Goal: Information Seeking & Learning: Learn about a topic

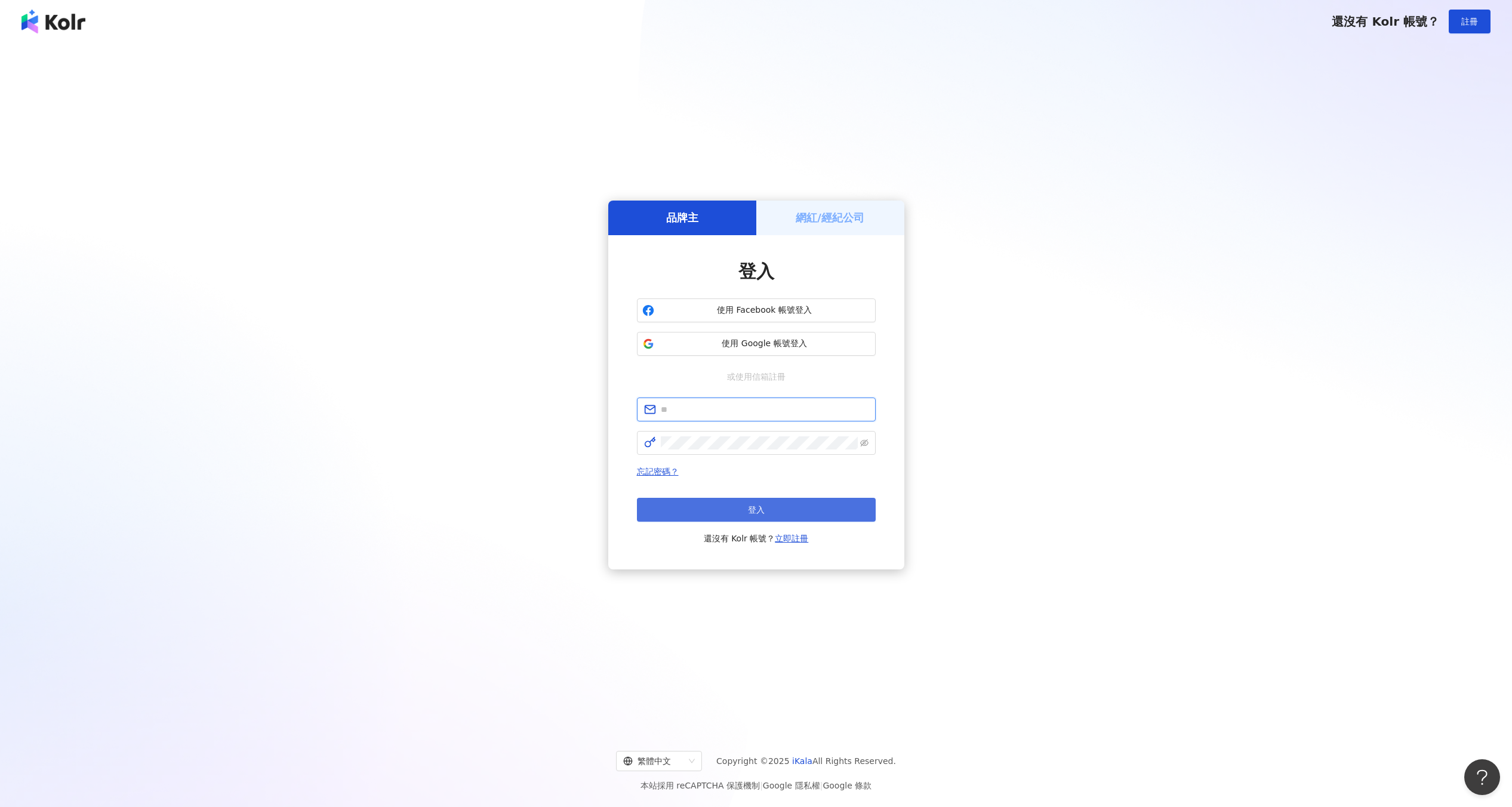
type input "**********"
click at [663, 502] on button "登入" at bounding box center [756, 510] width 238 height 24
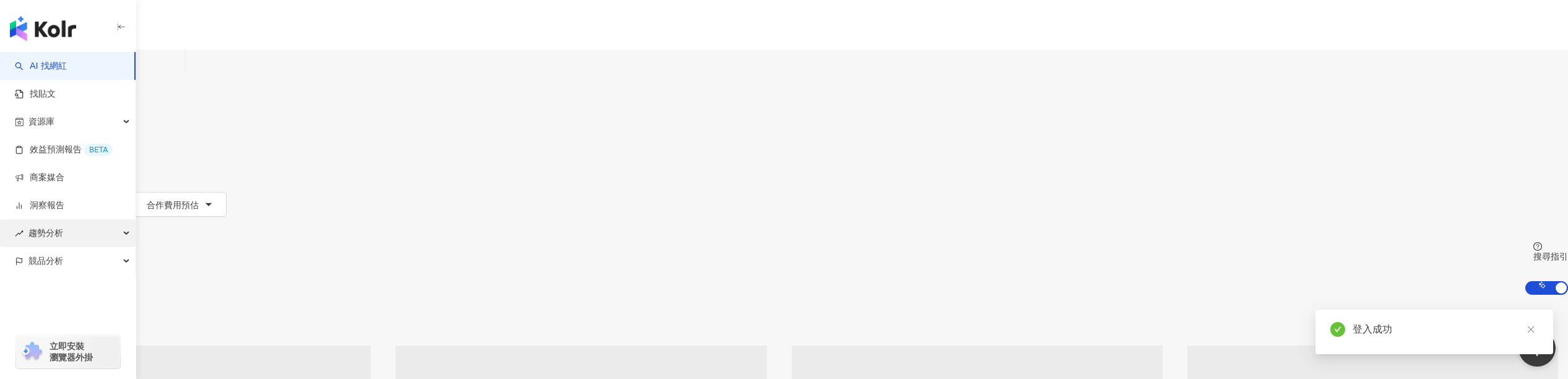
click at [122, 245] on div "趨勢分析" at bounding box center [67, 233] width 135 height 28
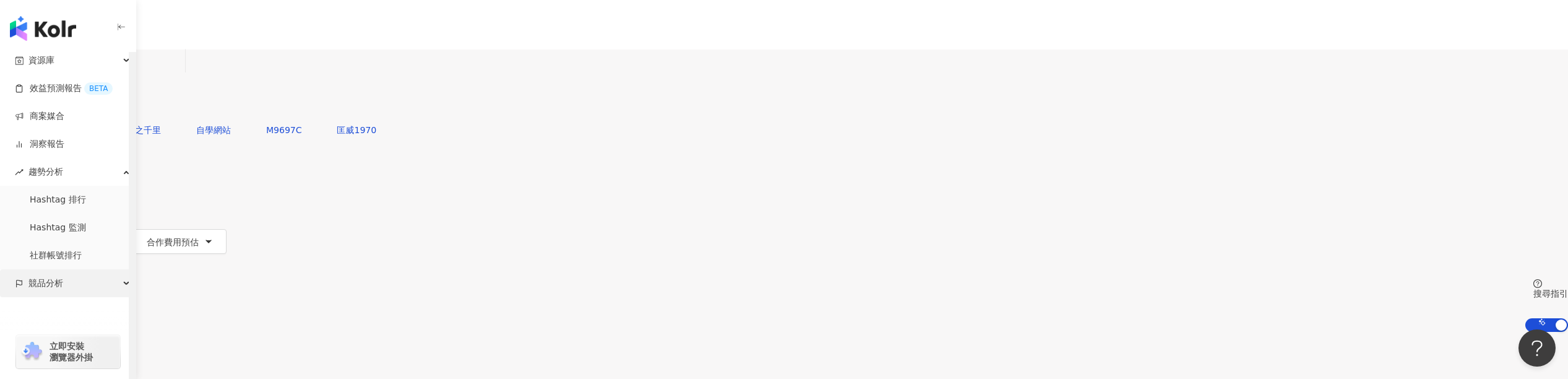
click at [110, 294] on div "競品分析" at bounding box center [67, 283] width 135 height 28
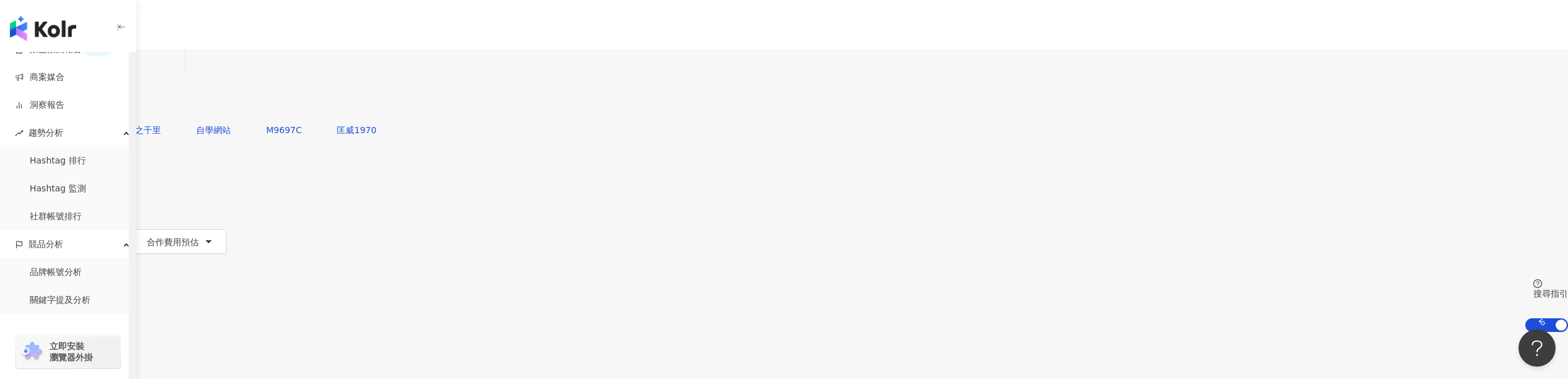
scroll to position [117, 0]
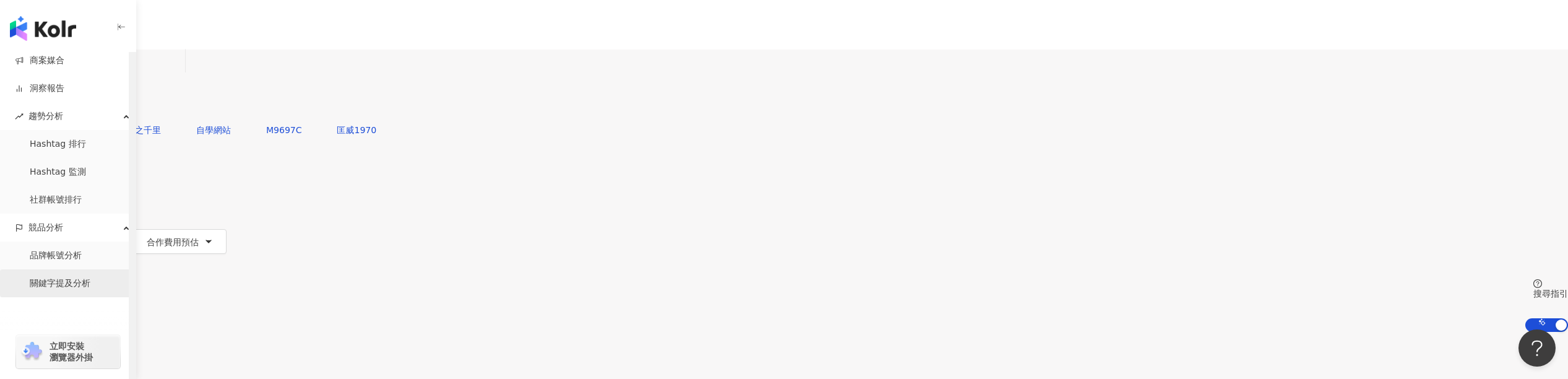
click at [90, 278] on link "關鍵字提及分析" at bounding box center [60, 283] width 61 height 12
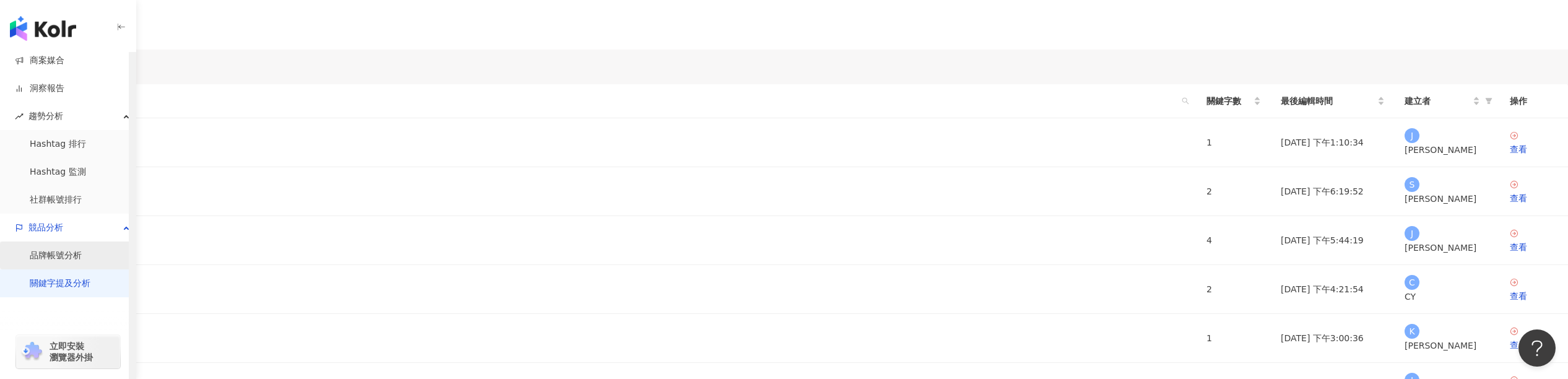
click at [82, 262] on link "品牌帳號分析" at bounding box center [56, 256] width 52 height 12
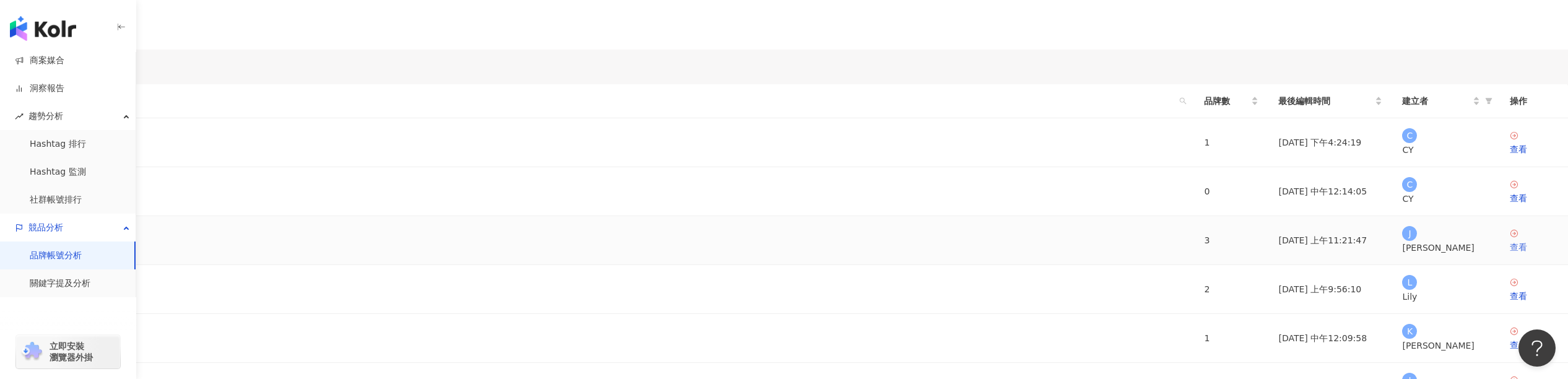
click at [1510, 254] on link "查看" at bounding box center [1534, 241] width 49 height 25
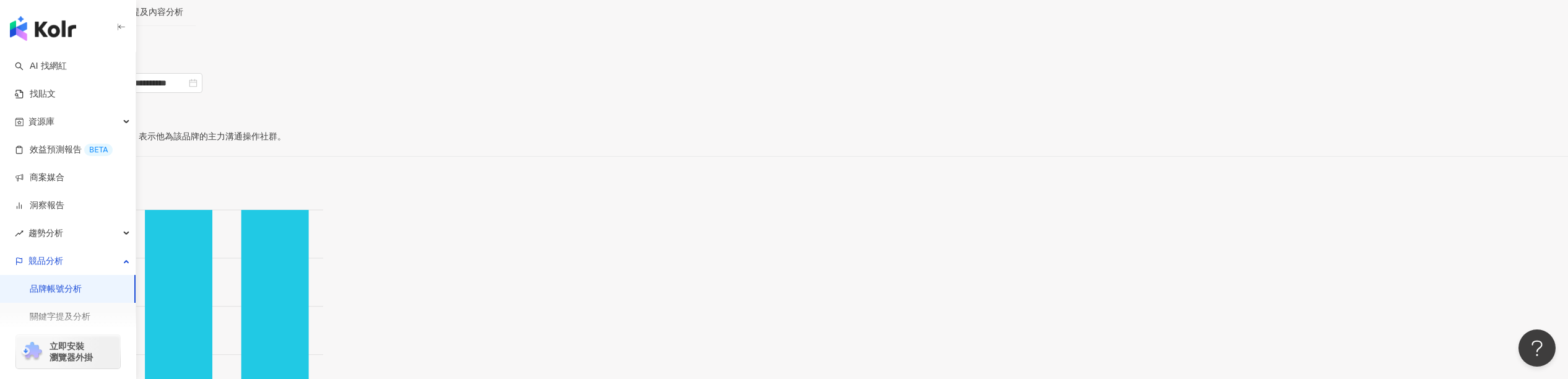
scroll to position [103, 0]
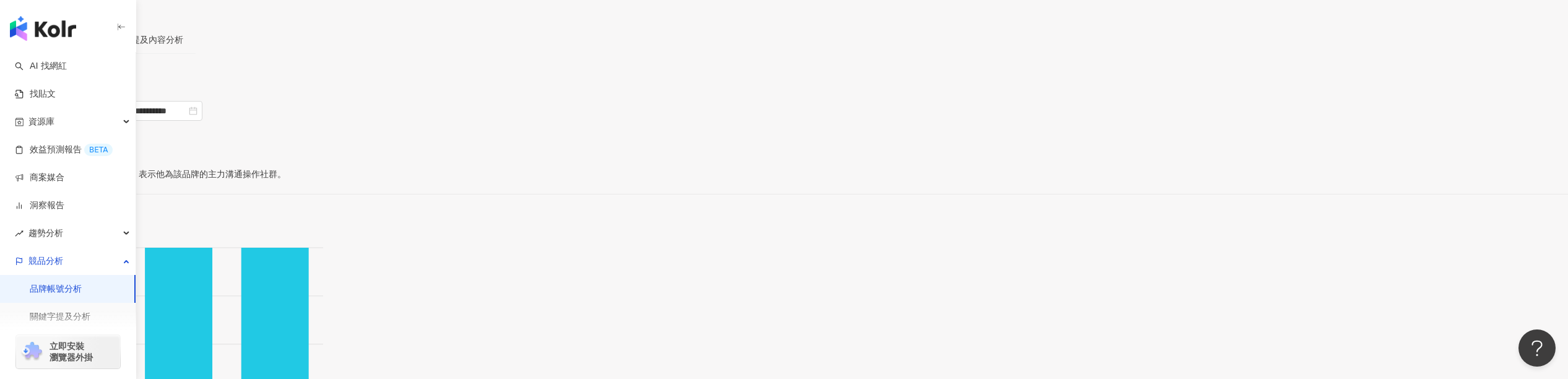
click at [109, 71] on span "提及數據" at bounding box center [91, 76] width 35 height 10
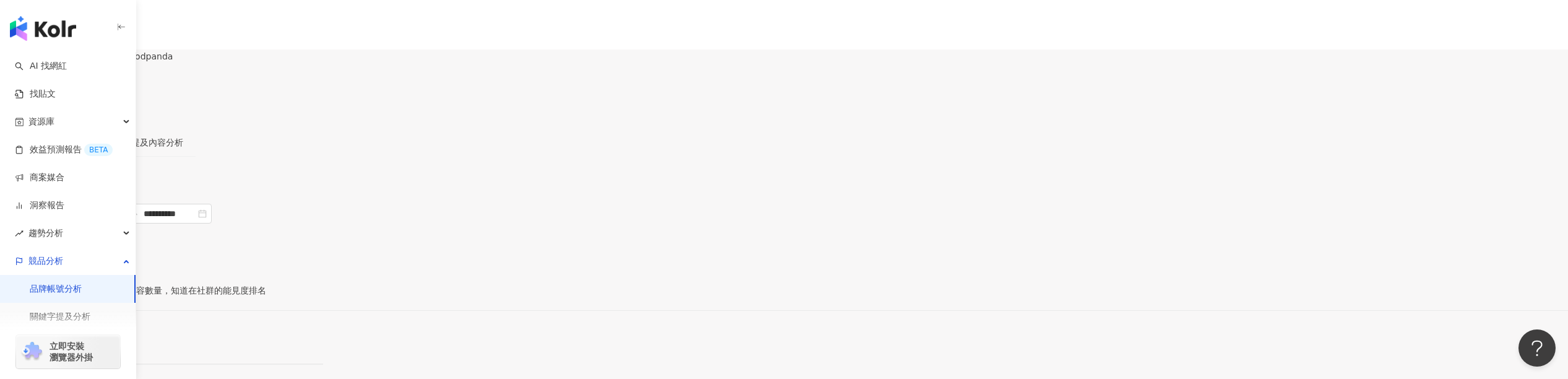
click at [119, 128] on div "帳號分析" at bounding box center [88, 142] width 59 height 28
click at [173, 78] on div "Uber Eats & Foodpanda" at bounding box center [86, 73] width 173 height 10
click at [195, 128] on div "提及內容分析" at bounding box center [157, 142] width 77 height 28
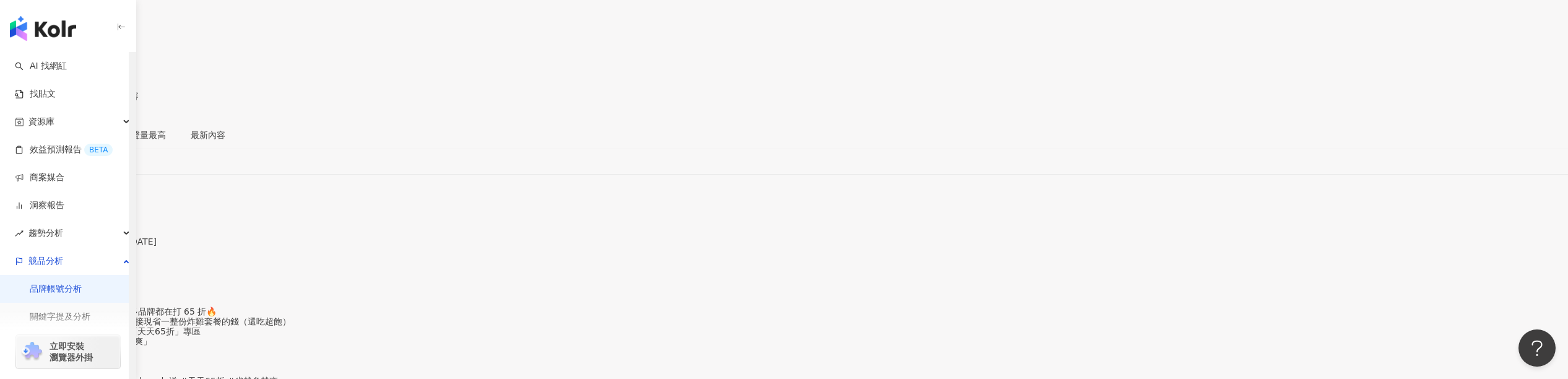
scroll to position [33, 0]
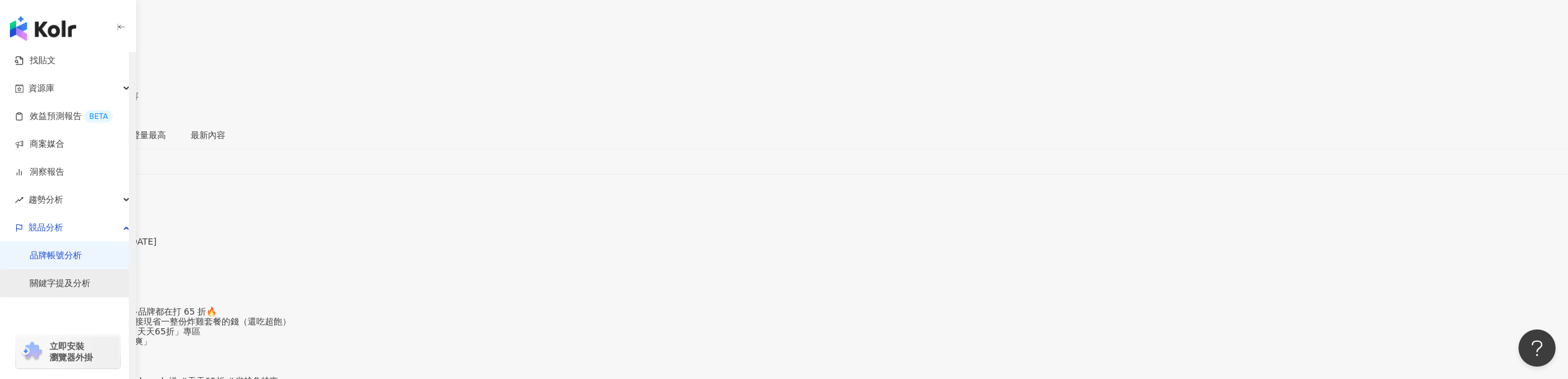
click at [87, 284] on link "關鍵字提及分析" at bounding box center [60, 283] width 61 height 12
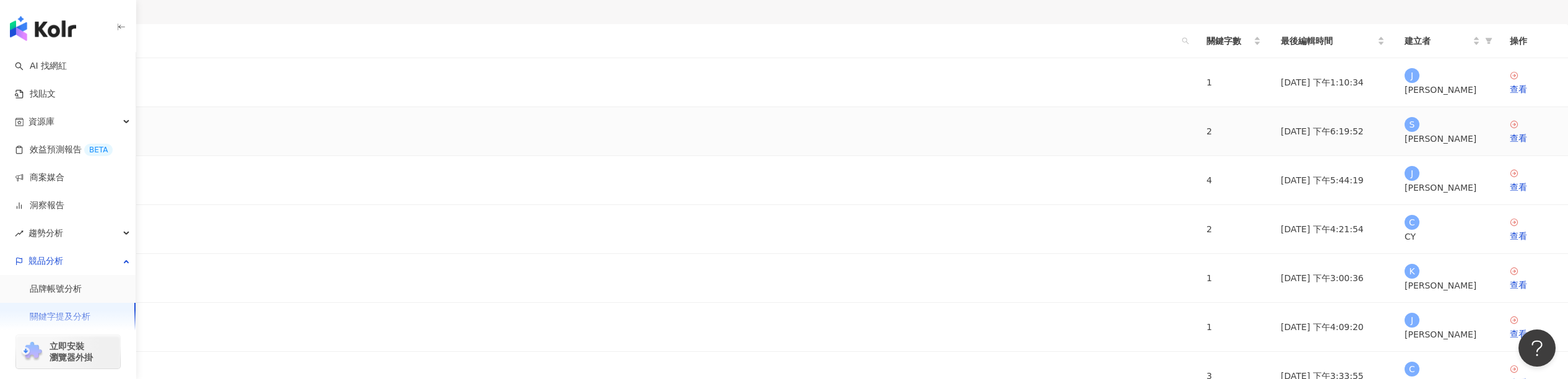
scroll to position [85, 0]
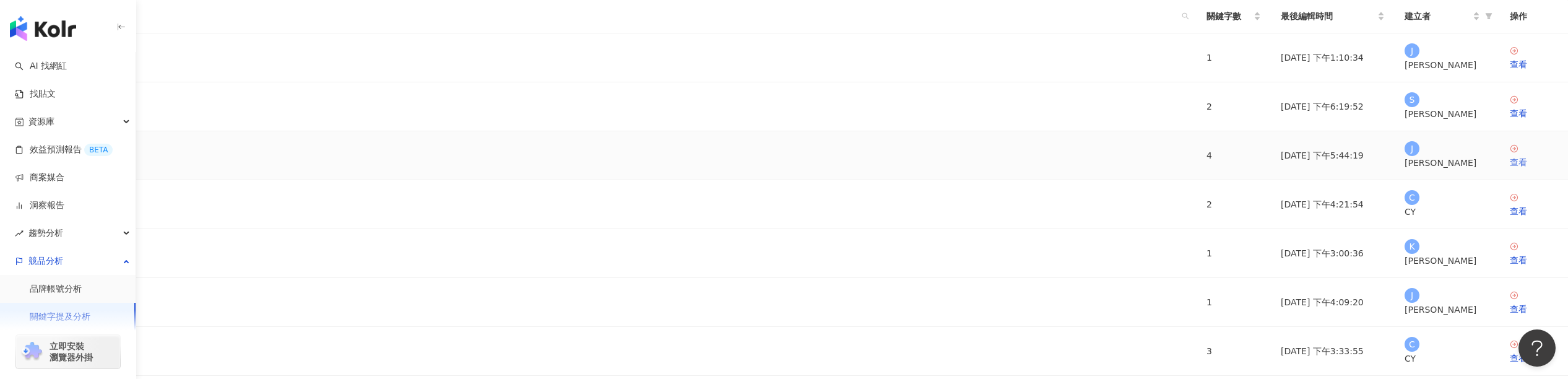
click at [1510, 169] on div "查看" at bounding box center [1534, 162] width 49 height 14
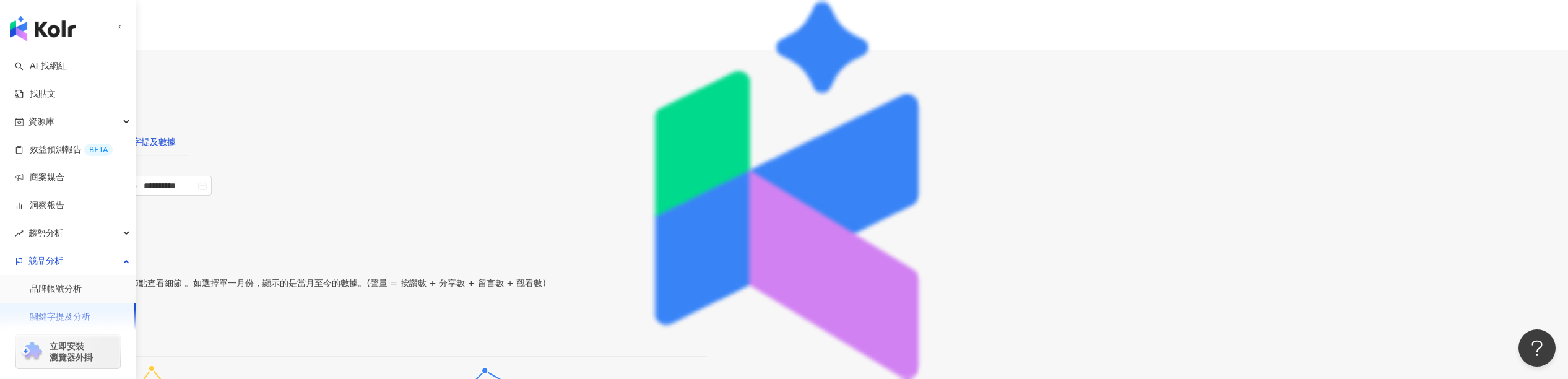
click at [176, 135] on div "關鍵字提及數據" at bounding box center [145, 141] width 61 height 14
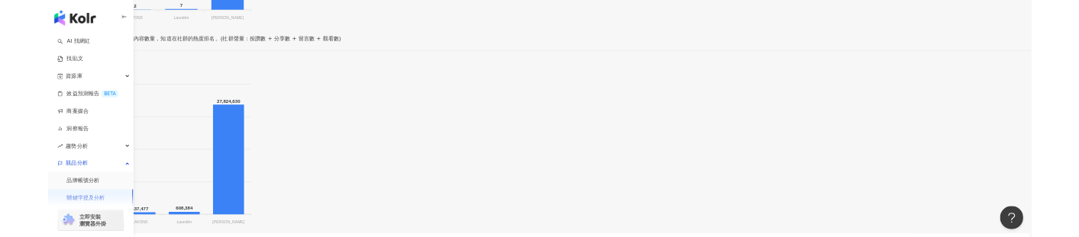
scroll to position [979, 0]
